Goal: Information Seeking & Learning: Check status

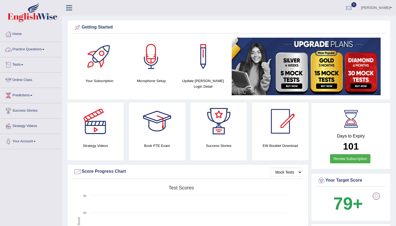
click at [19, 64] on link "Tests" at bounding box center [30, 63] width 61 height 13
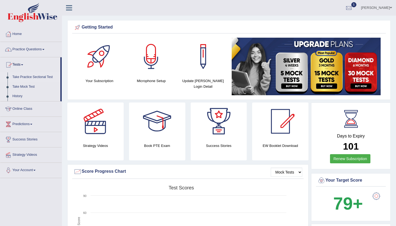
click at [22, 75] on link "Take Practice Sectional Test" at bounding box center [35, 77] width 50 height 10
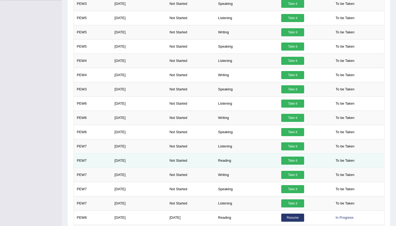
scroll to position [187, 0]
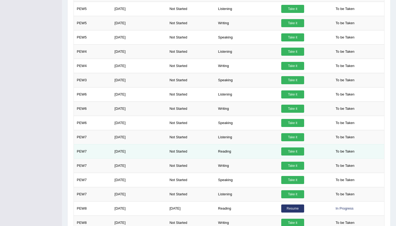
click at [291, 151] on link "Take it" at bounding box center [292, 152] width 23 height 8
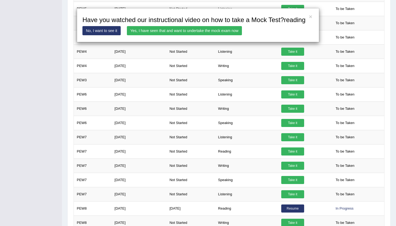
click at [175, 35] on link "Yes, I have seen that and want to undertake the mock exam now" at bounding box center [184, 30] width 115 height 9
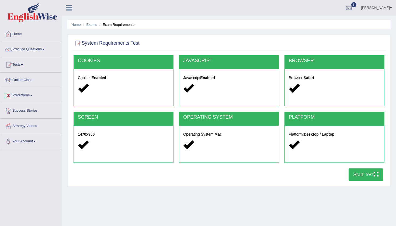
click at [360, 173] on button "Start Test" at bounding box center [365, 175] width 34 height 12
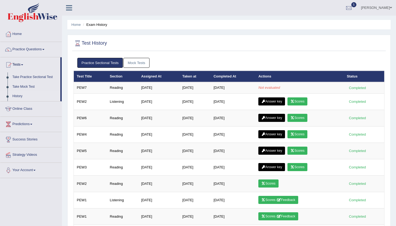
drag, startPoint x: 39, startPoint y: 39, endPoint x: 46, endPoint y: 40, distance: 6.8
click at [46, 40] on link "Home" at bounding box center [30, 33] width 61 height 13
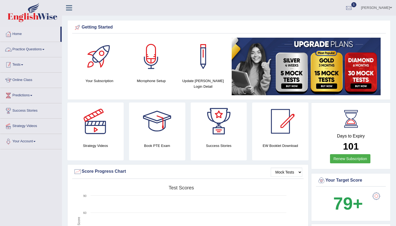
click at [21, 60] on link "Tests" at bounding box center [30, 63] width 61 height 13
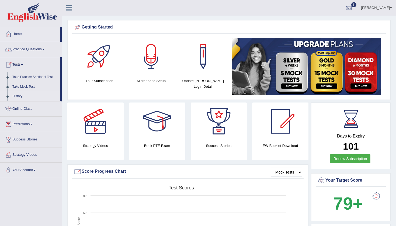
click at [20, 96] on link "History" at bounding box center [35, 97] width 50 height 10
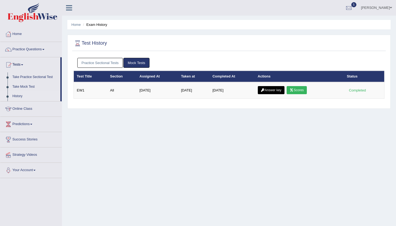
click at [99, 62] on link "Practice Sectional Tests" at bounding box center [100, 63] width 46 height 10
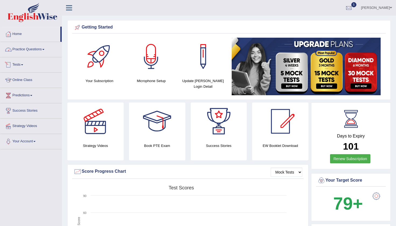
click at [27, 52] on link "Practice Questions" at bounding box center [30, 48] width 61 height 13
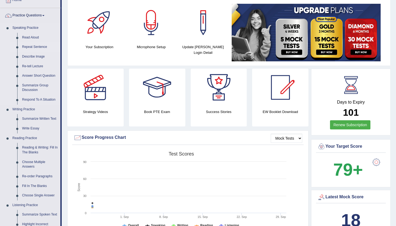
scroll to position [26, 0]
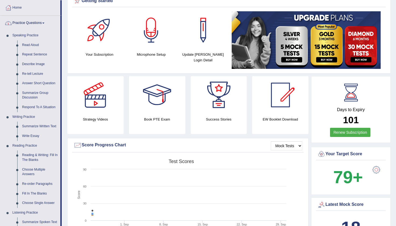
click at [27, 23] on link "Practice Questions" at bounding box center [30, 22] width 60 height 13
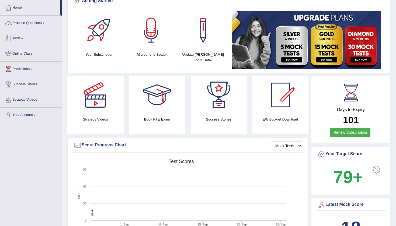
click at [19, 38] on link "Tests" at bounding box center [30, 37] width 61 height 13
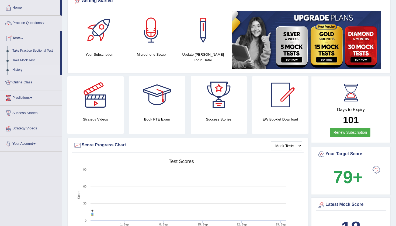
click at [22, 69] on link "History" at bounding box center [35, 70] width 50 height 10
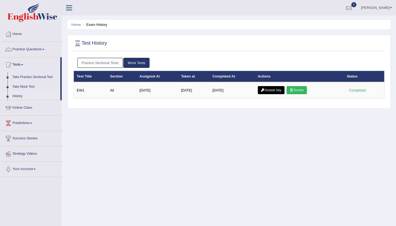
click at [105, 64] on link "Practice Sectional Tests" at bounding box center [100, 63] width 46 height 10
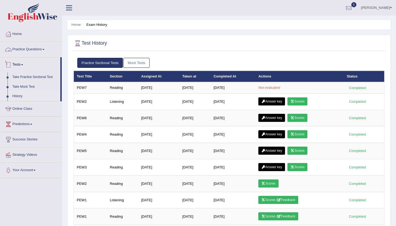
click at [19, 95] on link "History" at bounding box center [35, 97] width 50 height 10
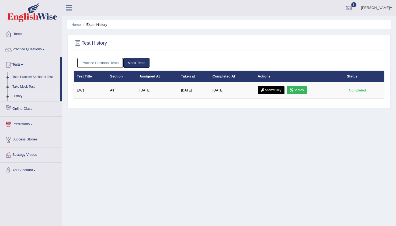
click at [99, 62] on link "Practice Sectional Tests" at bounding box center [100, 63] width 46 height 10
click at [110, 63] on link "Practice Sectional Tests" at bounding box center [100, 63] width 46 height 10
click at [101, 63] on link "Practice Sectional Tests" at bounding box center [100, 63] width 46 height 10
click at [104, 62] on link "Practice Sectional Tests" at bounding box center [100, 63] width 46 height 10
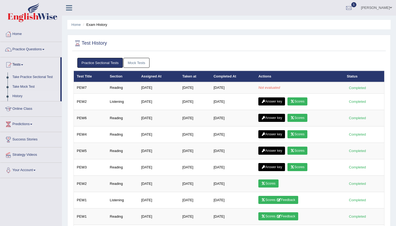
click at [140, 64] on link "Mock Tests" at bounding box center [136, 63] width 26 height 10
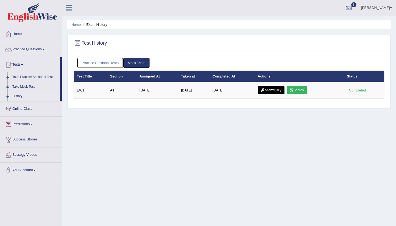
click at [113, 63] on link "Practice Sectional Tests" at bounding box center [100, 63] width 46 height 10
click at [118, 58] on link "Practice Sectional Tests" at bounding box center [100, 63] width 46 height 10
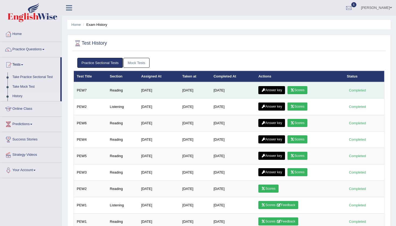
click at [282, 88] on link "Answer key" at bounding box center [271, 90] width 27 height 8
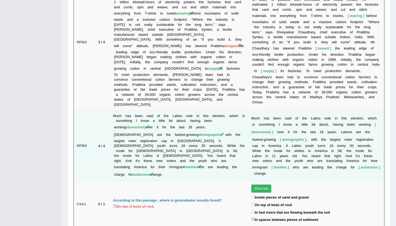
scroll to position [934, 0]
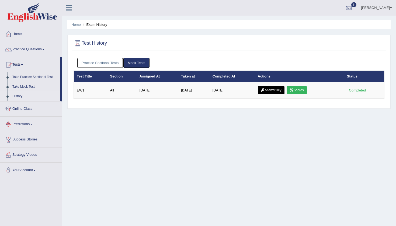
click at [110, 62] on link "Practice Sectional Tests" at bounding box center [100, 63] width 46 height 10
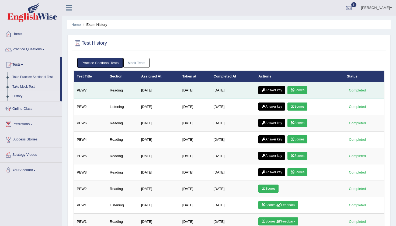
click at [294, 91] on icon at bounding box center [292, 90] width 4 height 3
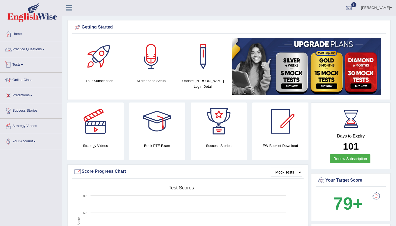
click at [30, 50] on link "Practice Questions" at bounding box center [30, 48] width 61 height 13
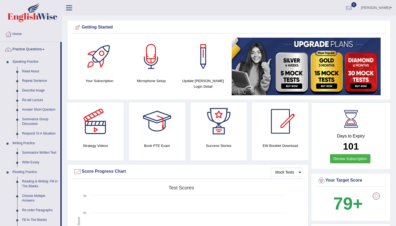
click at [33, 52] on link "Practice Questions" at bounding box center [30, 48] width 60 height 13
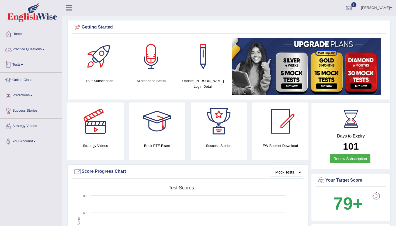
click at [19, 60] on link "Tests" at bounding box center [30, 63] width 61 height 13
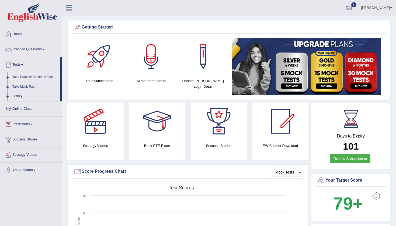
click at [22, 79] on link "Take Practice Sectional Test" at bounding box center [35, 77] width 50 height 10
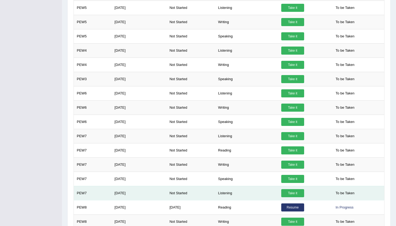
scroll to position [186, 0]
